Goal: Information Seeking & Learning: Learn about a topic

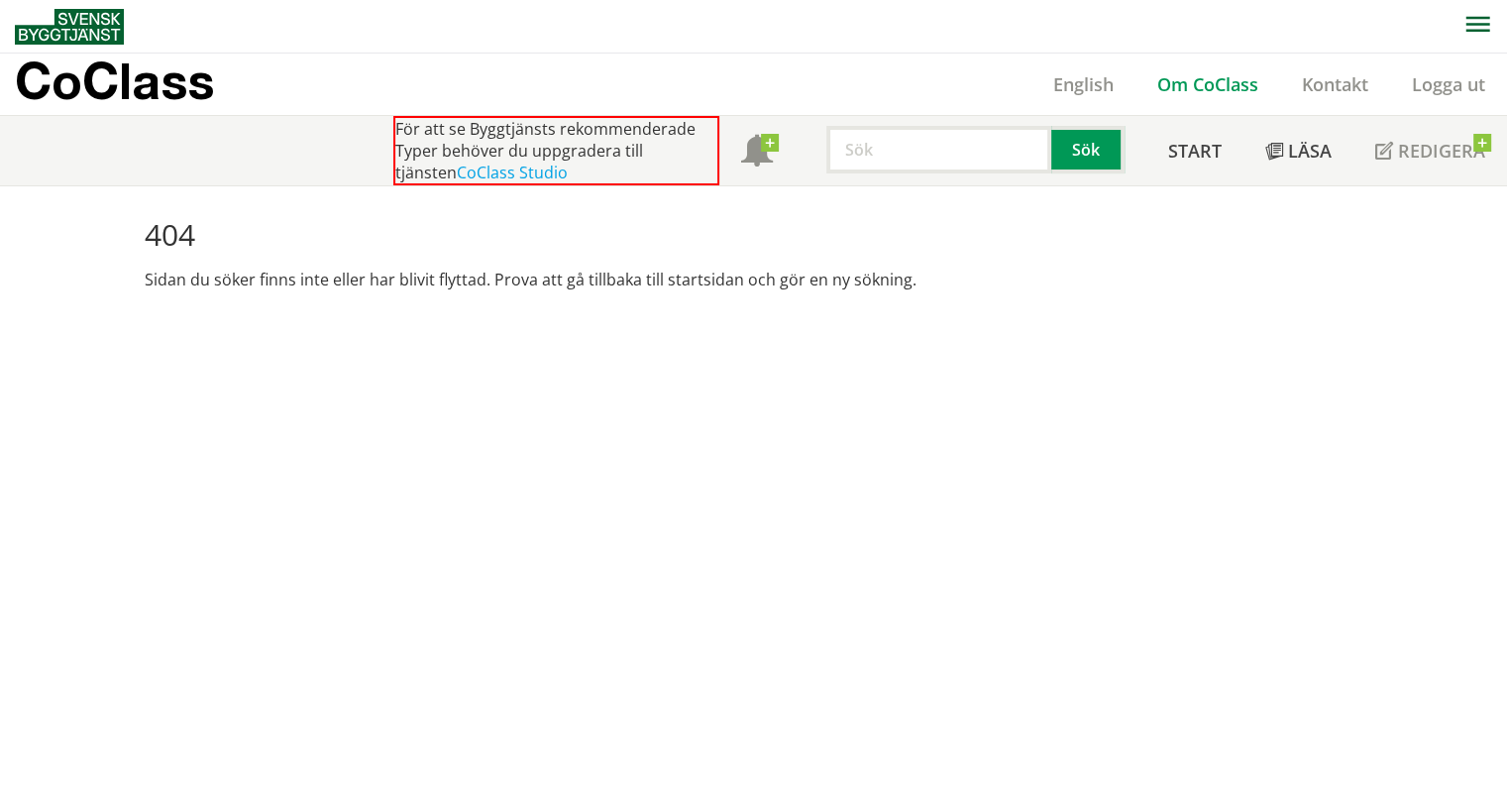
click at [1217, 88] on link "Om CoClass" at bounding box center [1208, 84] width 145 height 24
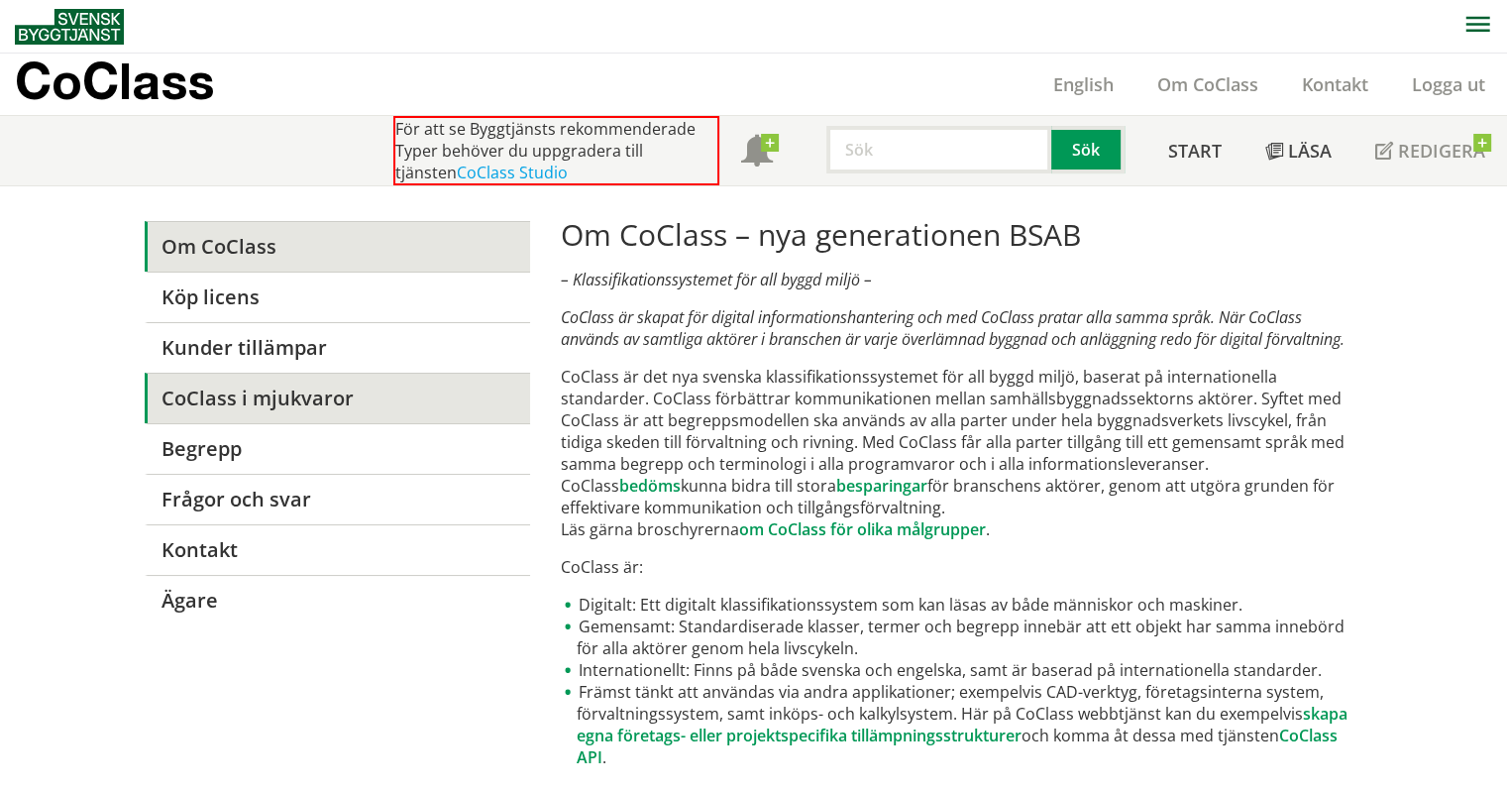
click at [370, 399] on link "CoClass i mjukvaror" at bounding box center [337, 398] width 385 height 51
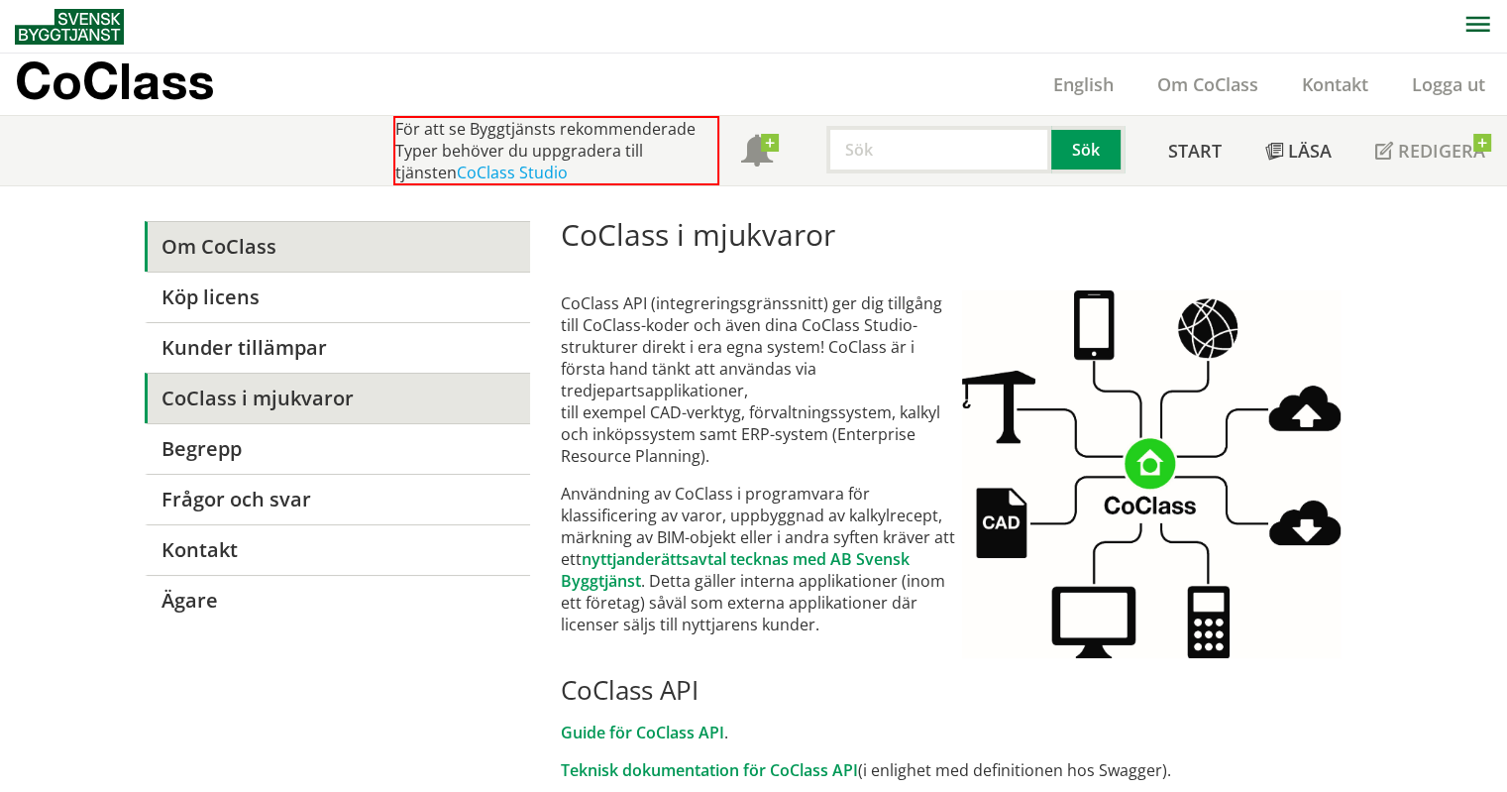
click at [337, 262] on link "Om CoClass" at bounding box center [337, 246] width 385 height 51
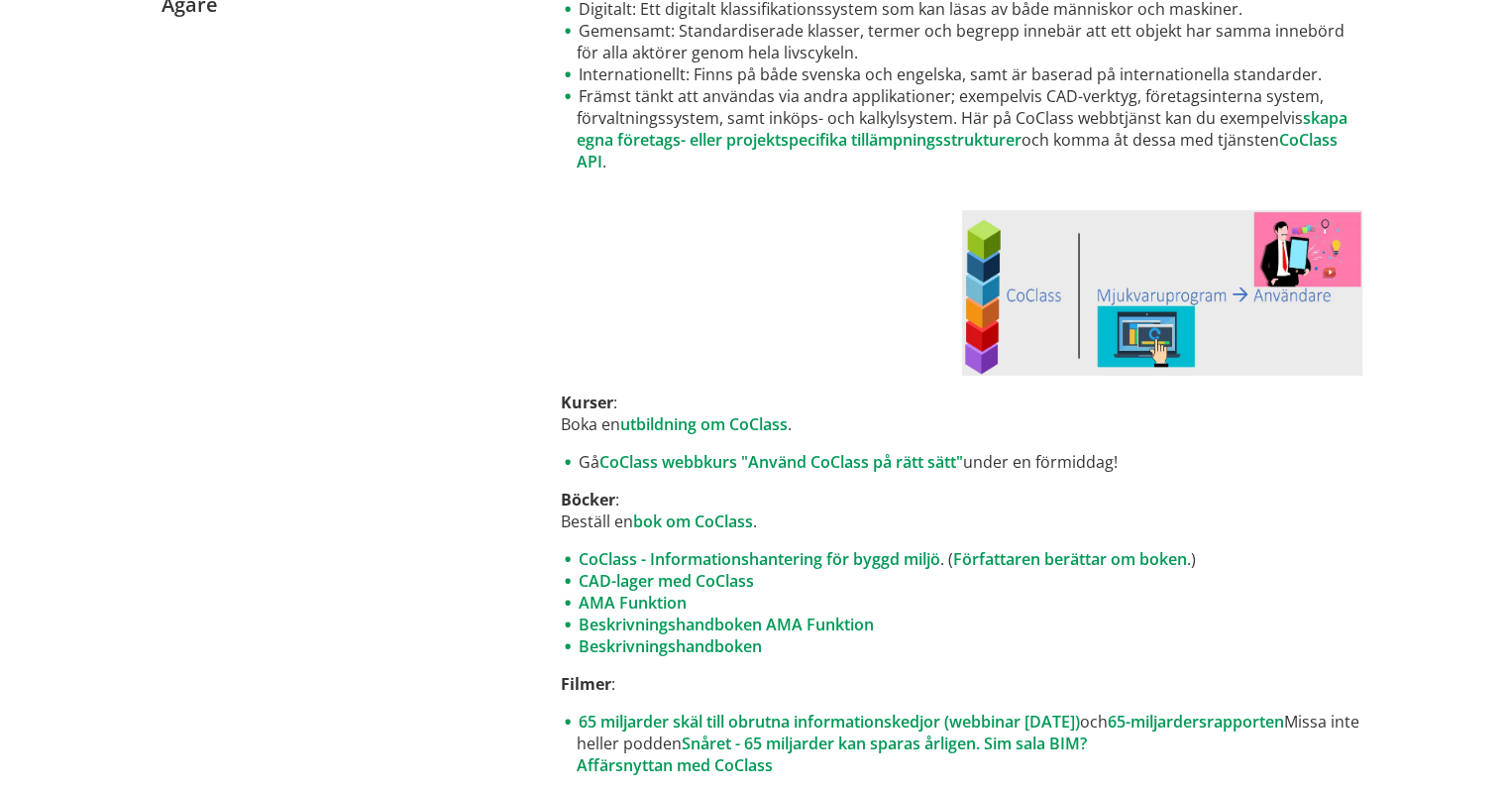
scroll to position [649, 0]
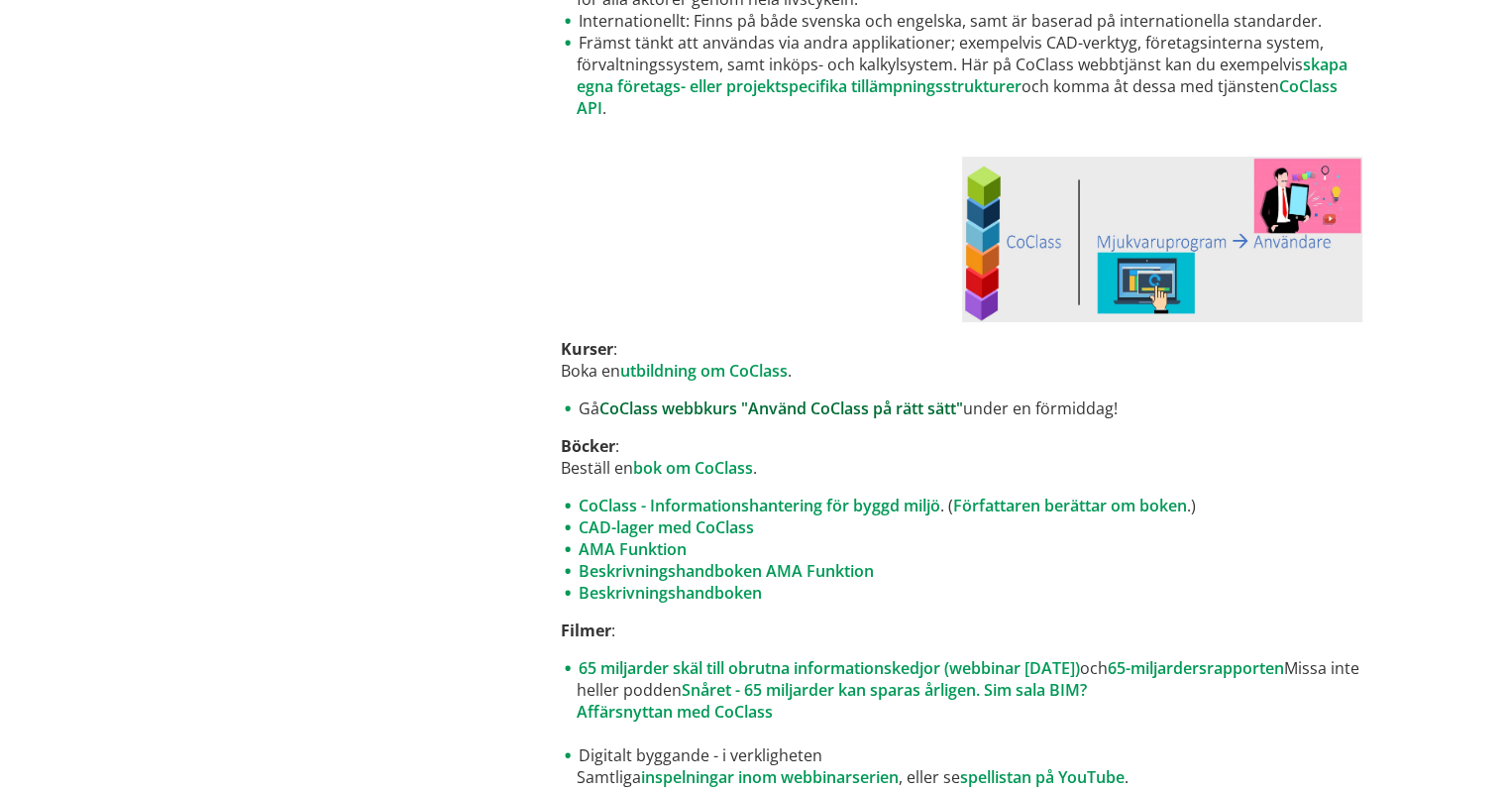
click at [741, 413] on link "CoClass webbkurs "Använd CoClass på rätt sätt"" at bounding box center [782, 408] width 364 height 22
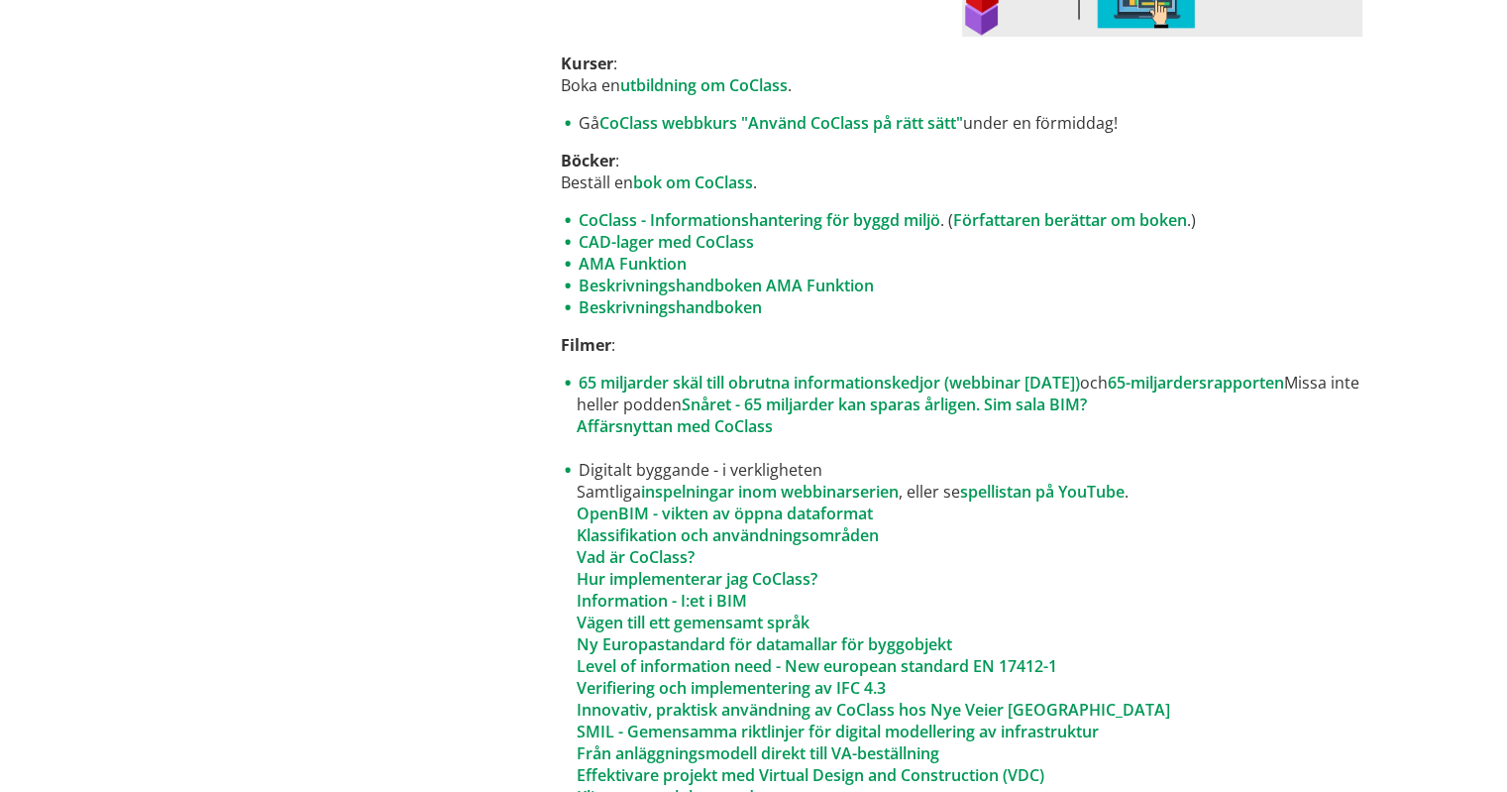
scroll to position [935, 0]
click at [748, 572] on link "Hur implementerar jag CoClass?" at bounding box center [697, 578] width 241 height 22
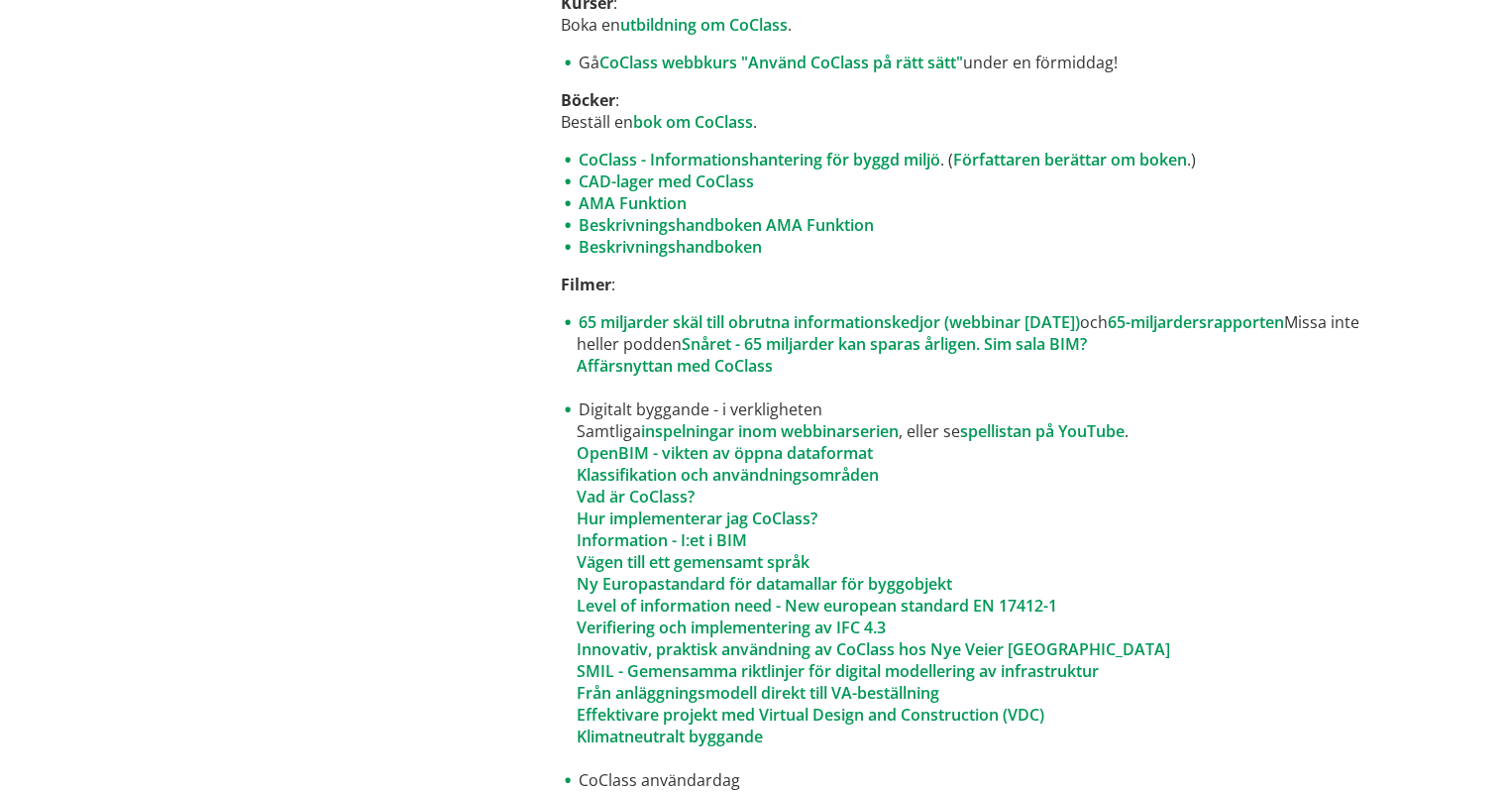
scroll to position [998, 0]
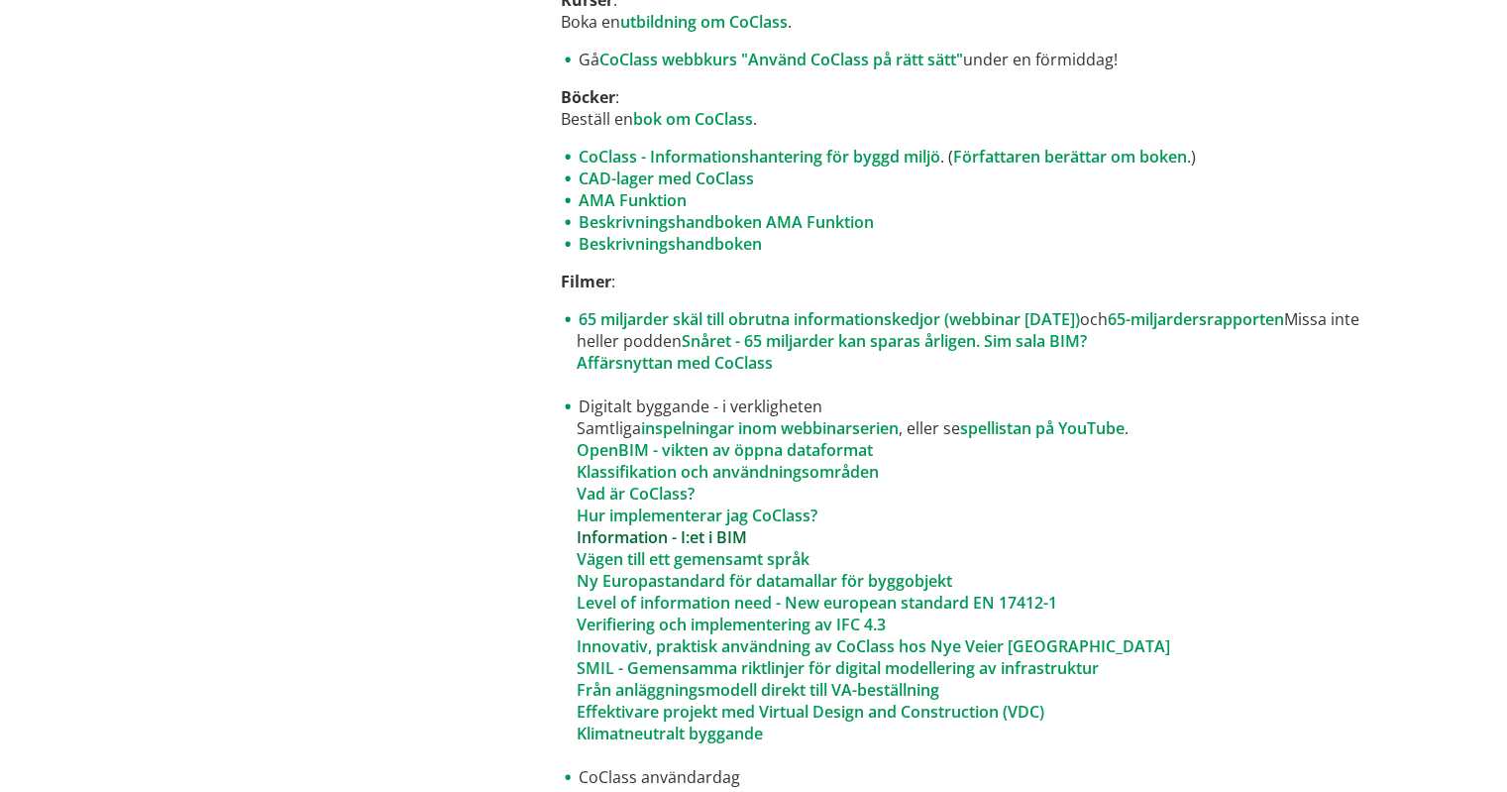
click at [610, 542] on link "Information - I:et i BIM" at bounding box center [662, 537] width 170 height 22
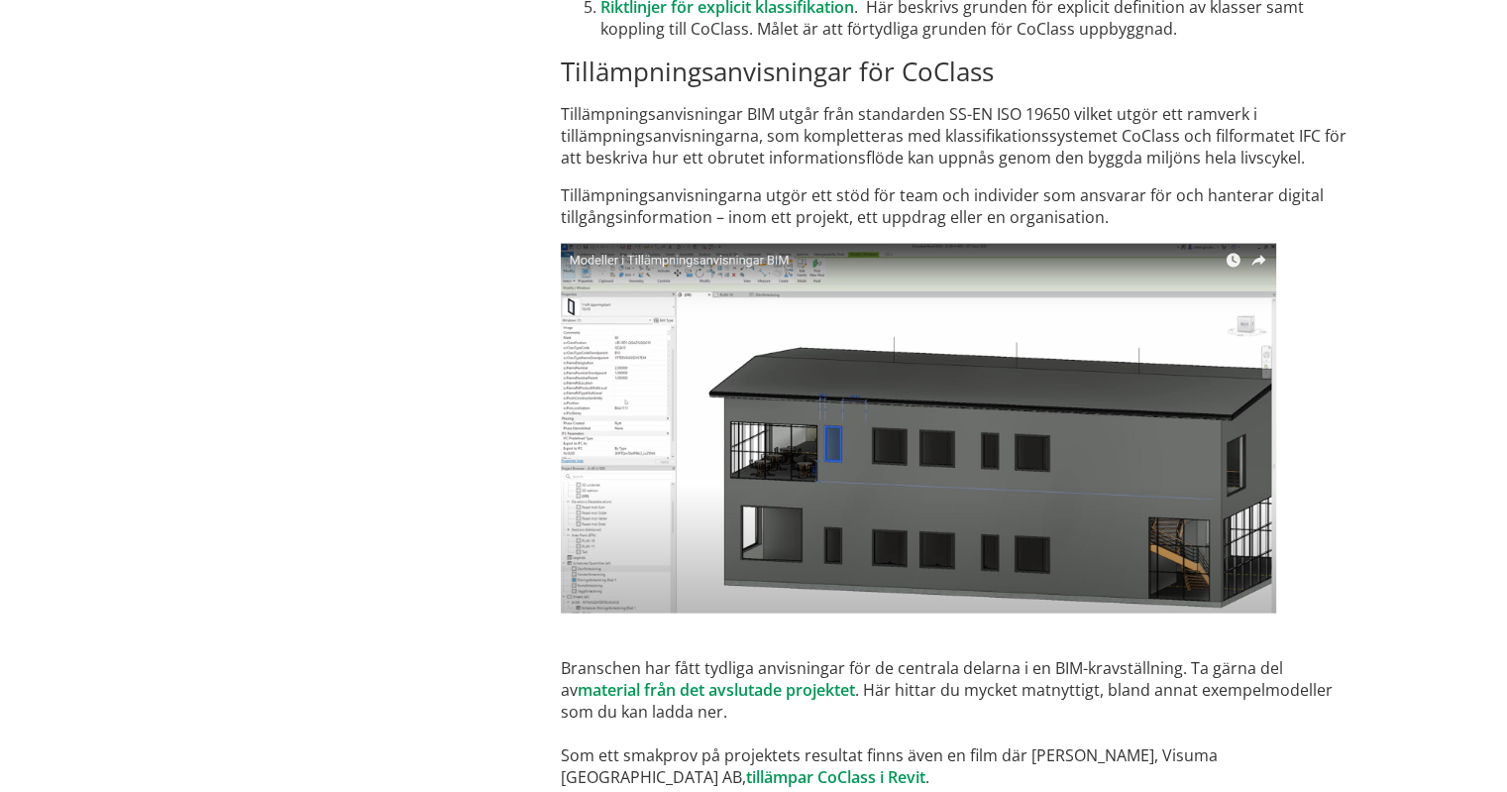
scroll to position [11862, 0]
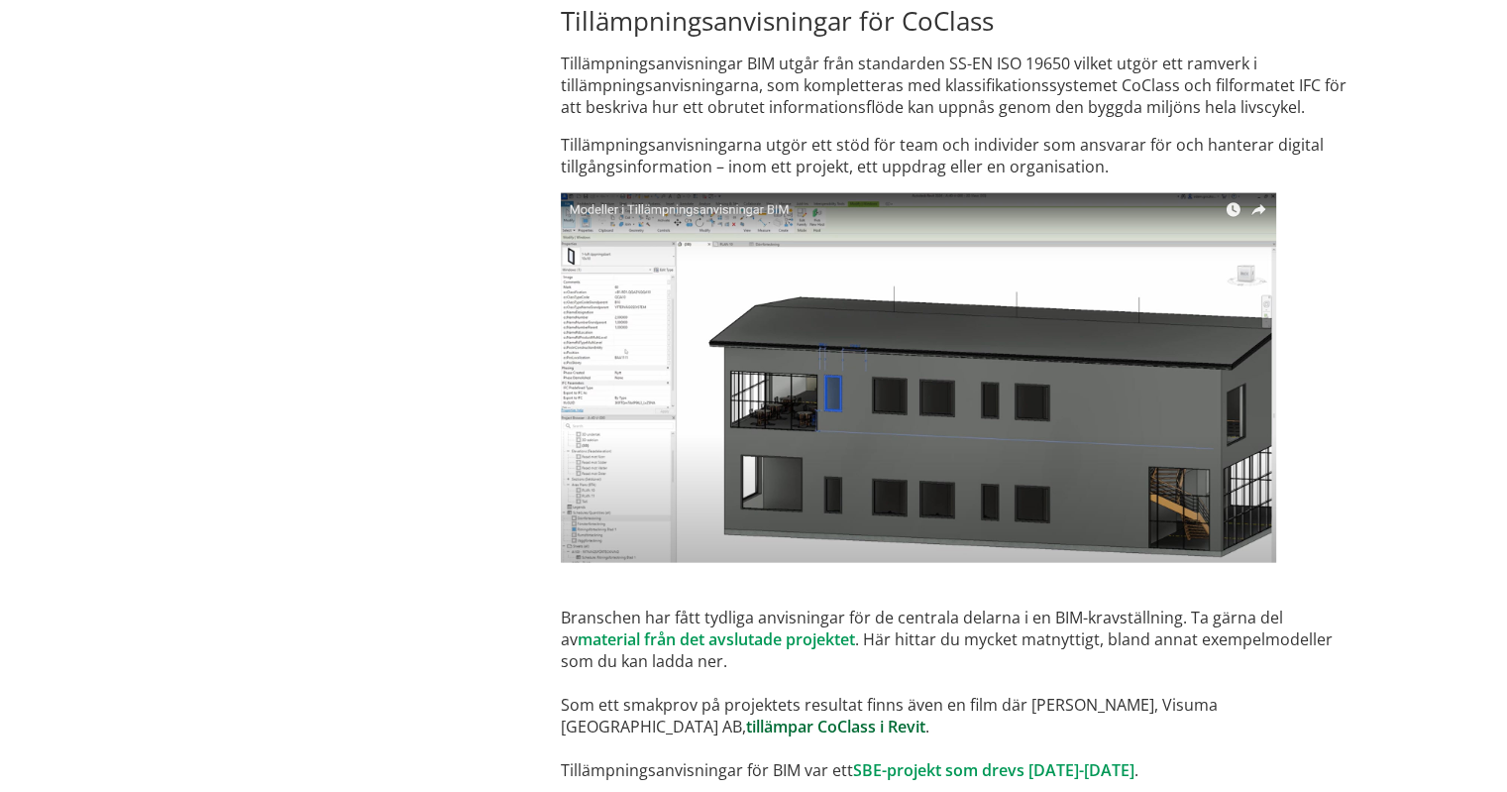
click at [746, 715] on link "tillämpar CoClass i Revit" at bounding box center [835, 726] width 179 height 22
